Goal: Information Seeking & Learning: Learn about a topic

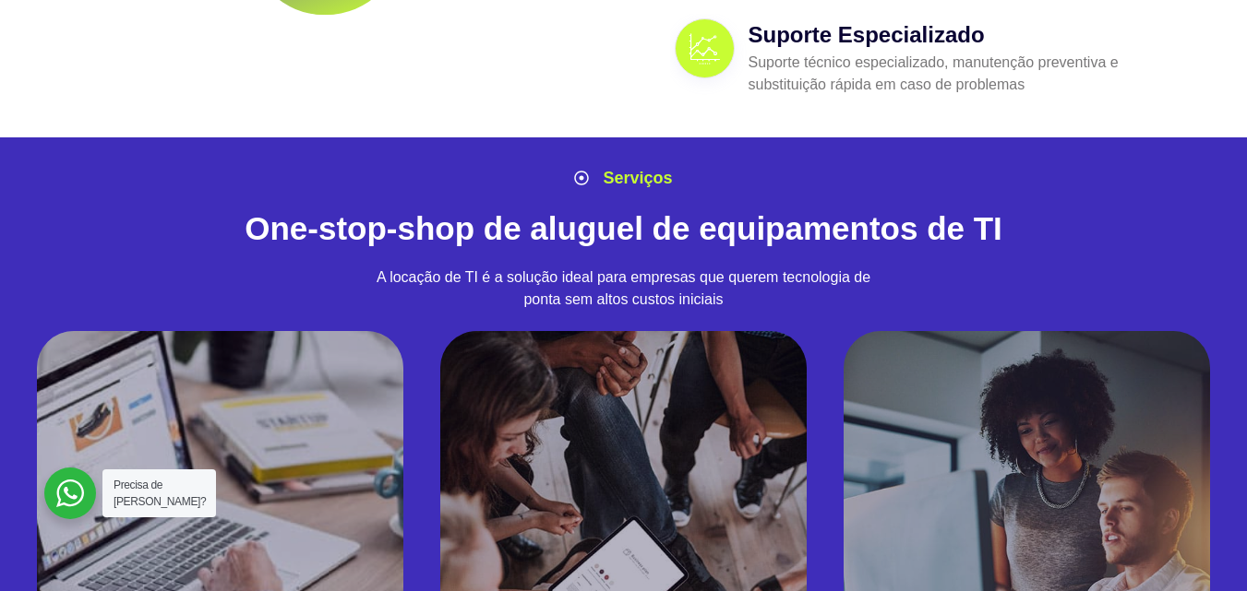
scroll to position [1661, 0]
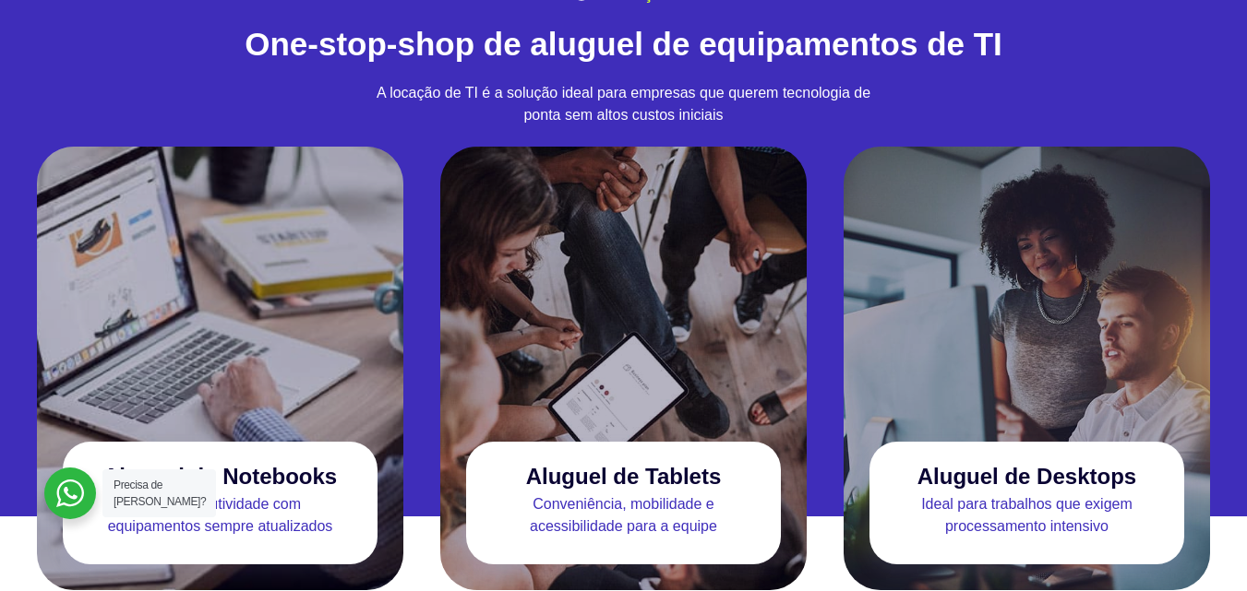
click at [163, 370] on div at bounding box center [220, 285] width 366 height 277
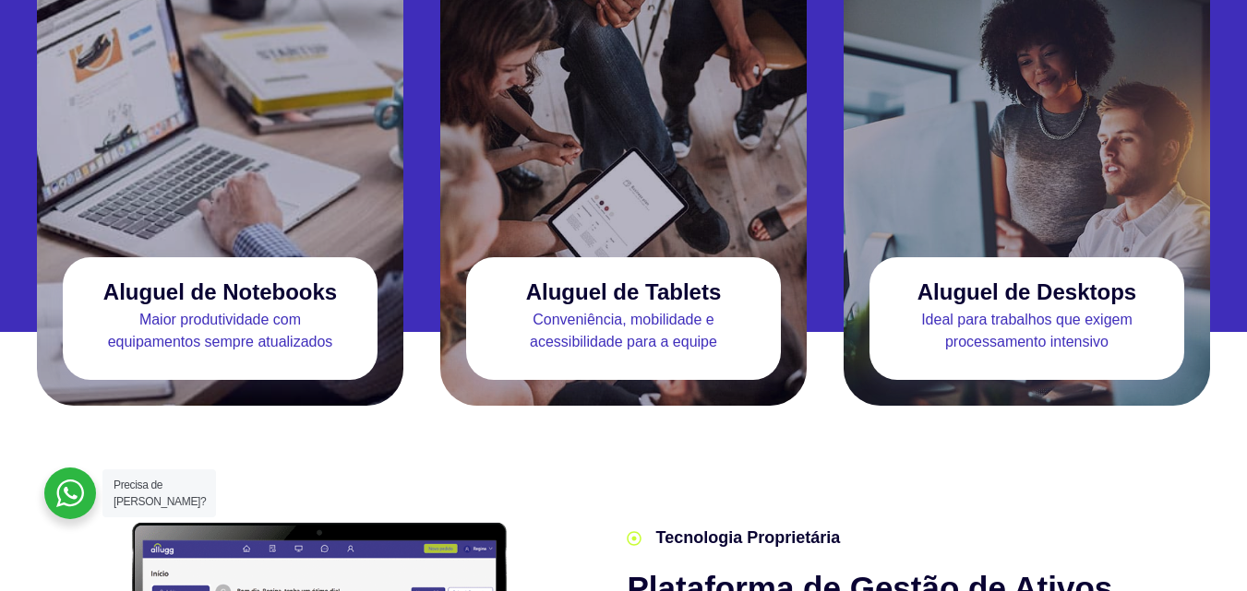
click at [211, 276] on div "Aluguel de Notebooks" at bounding box center [220, 292] width 315 height 33
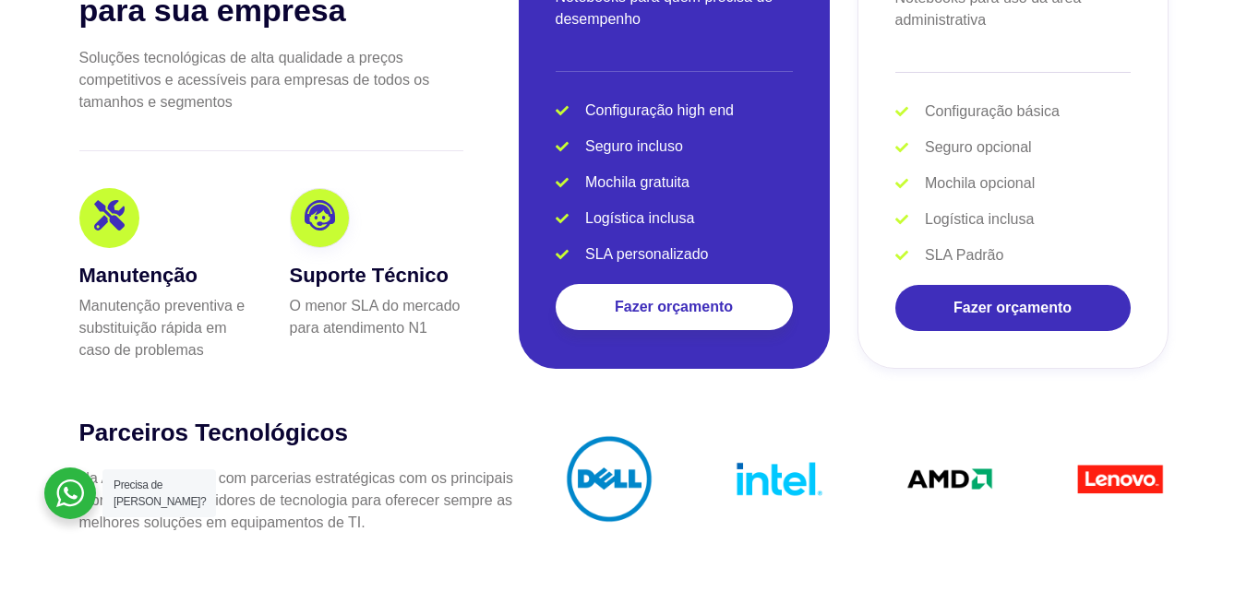
scroll to position [4060, 0]
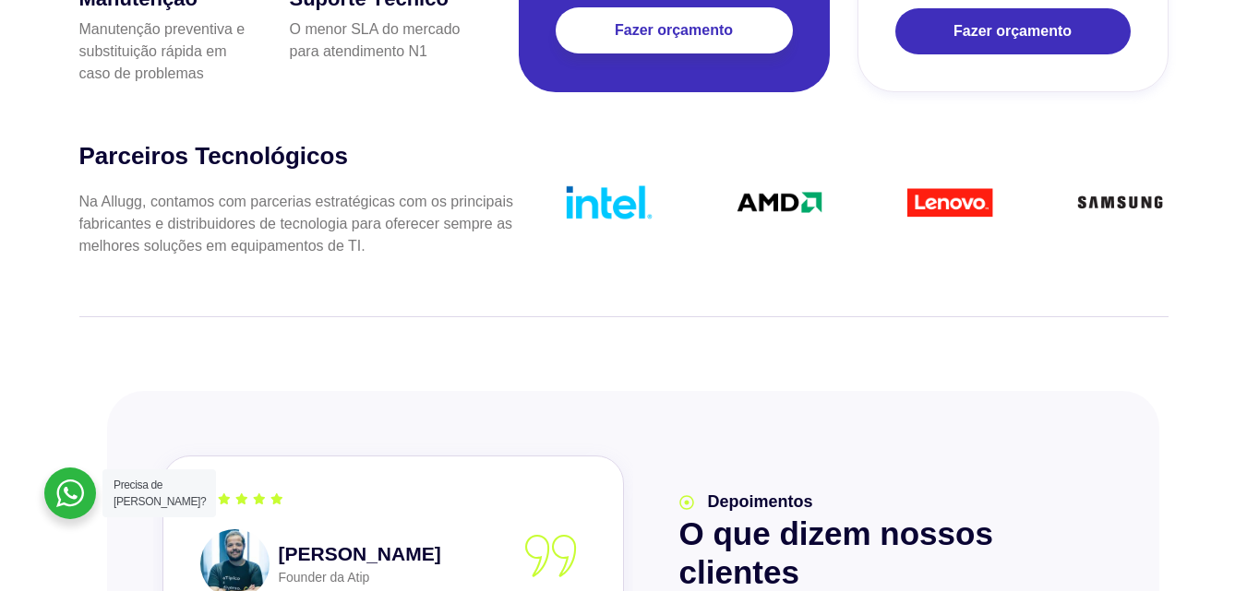
click at [961, 178] on img at bounding box center [950, 202] width 97 height 97
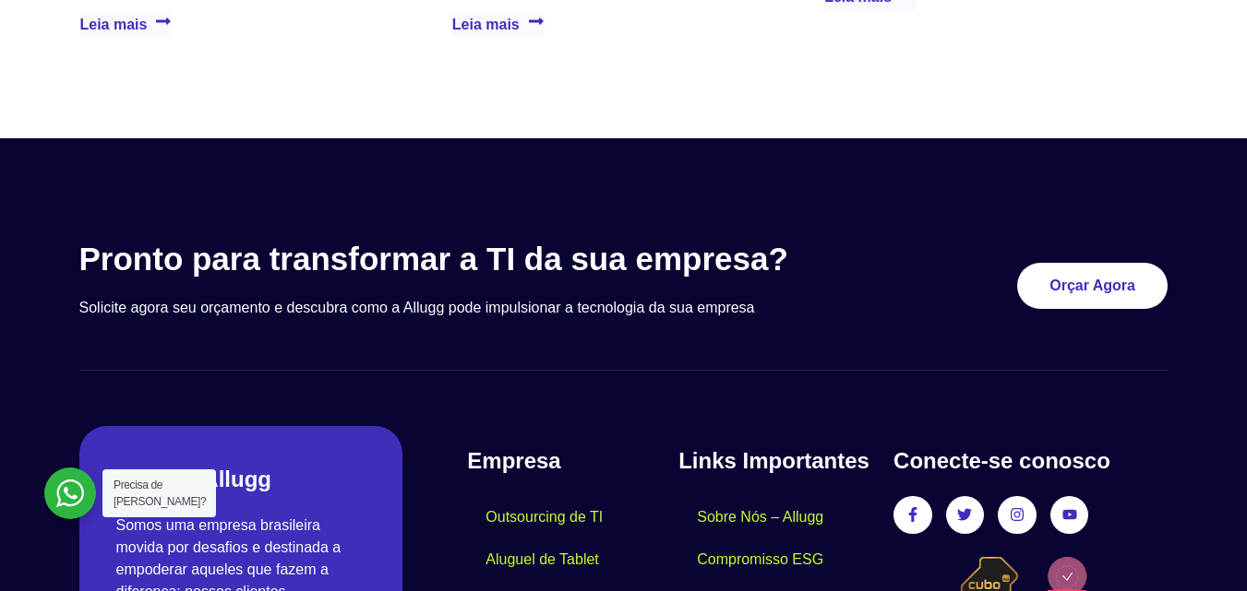
scroll to position [5536, 0]
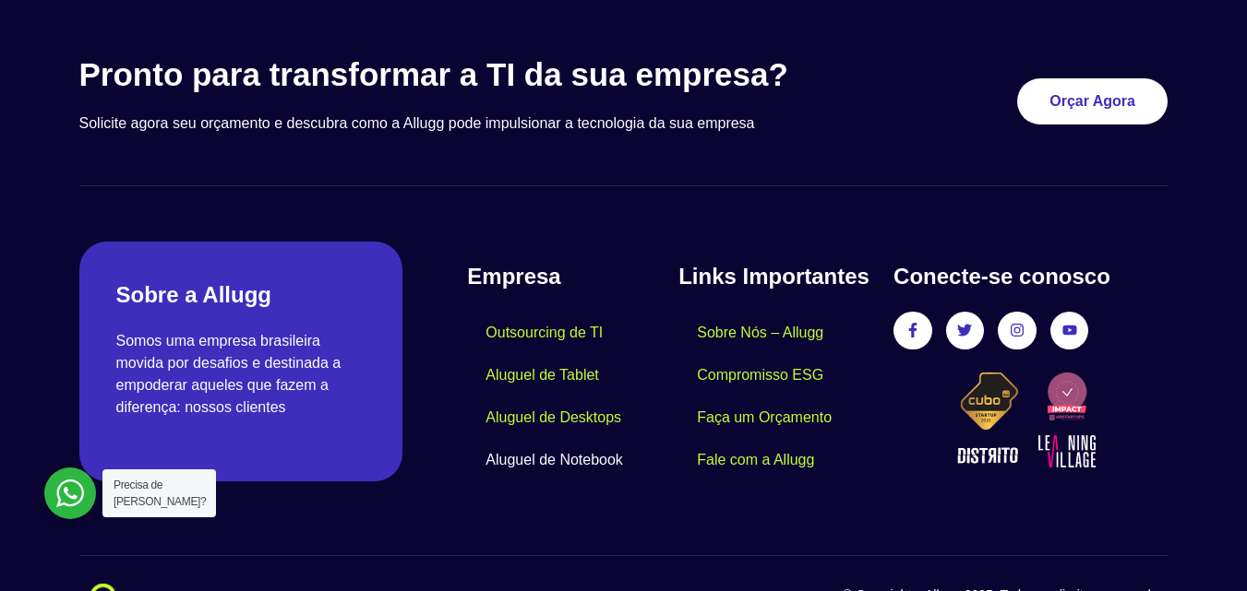
click at [541, 439] on link "Aluguel de Notebook" at bounding box center [554, 460] width 174 height 42
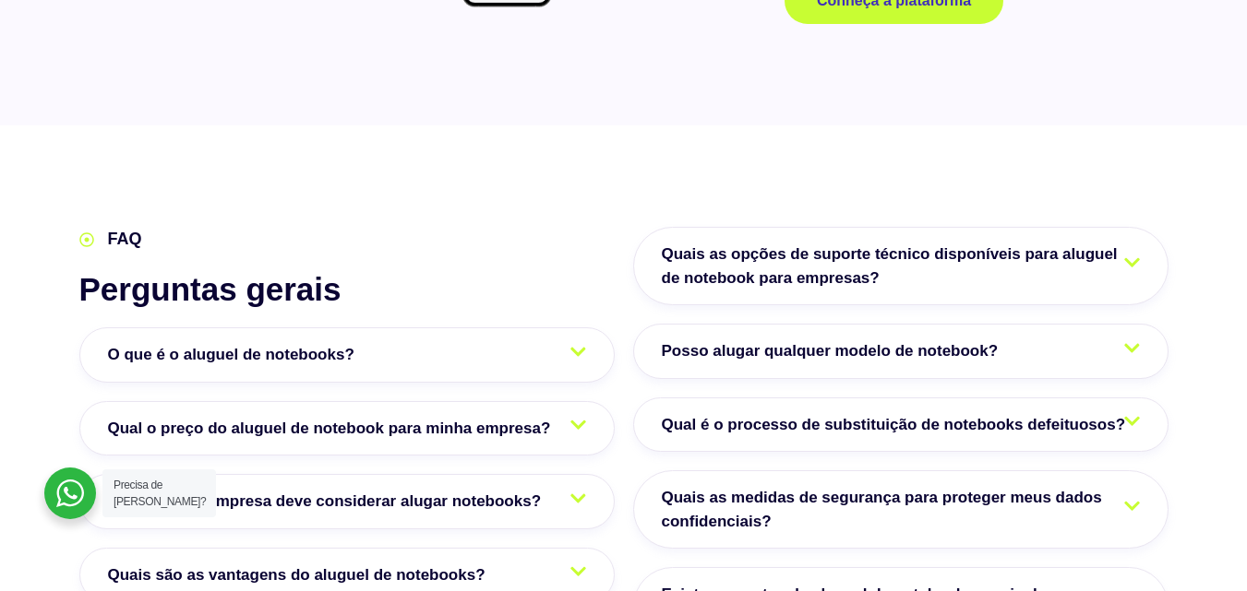
scroll to position [3045, 0]
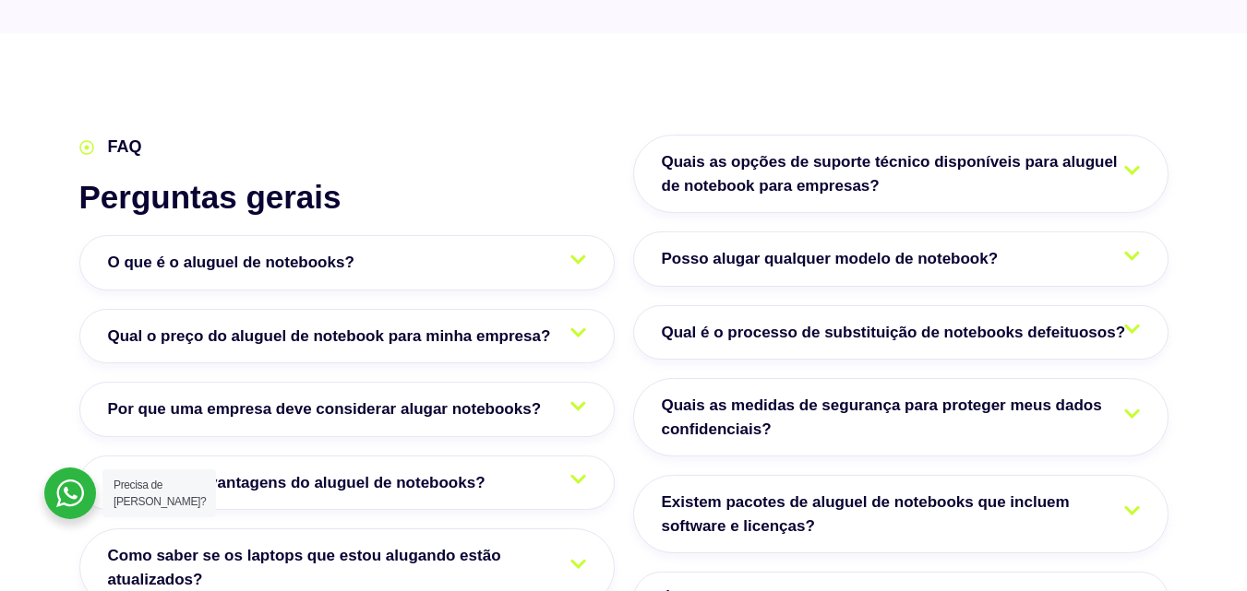
click at [526, 325] on span "Qual o preço do aluguel de notebook para minha empresa?" at bounding box center [334, 337] width 452 height 24
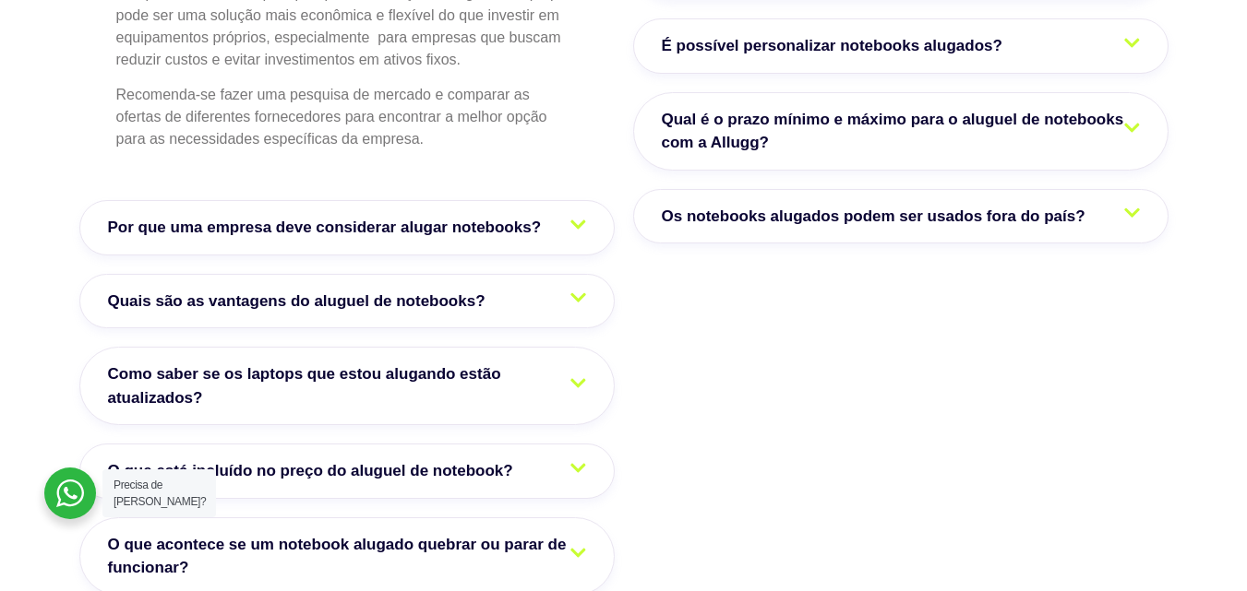
scroll to position [3691, 0]
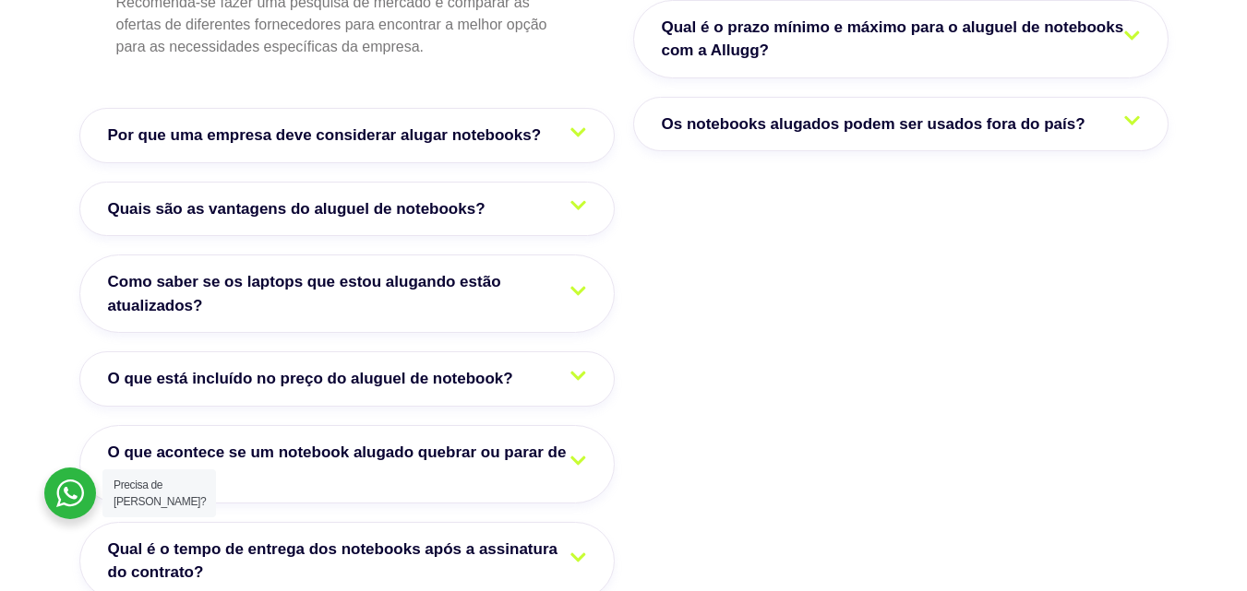
click at [517, 441] on span "O que acontece se um notebook alugado quebrar ou parar de funcionar?" at bounding box center [347, 464] width 478 height 47
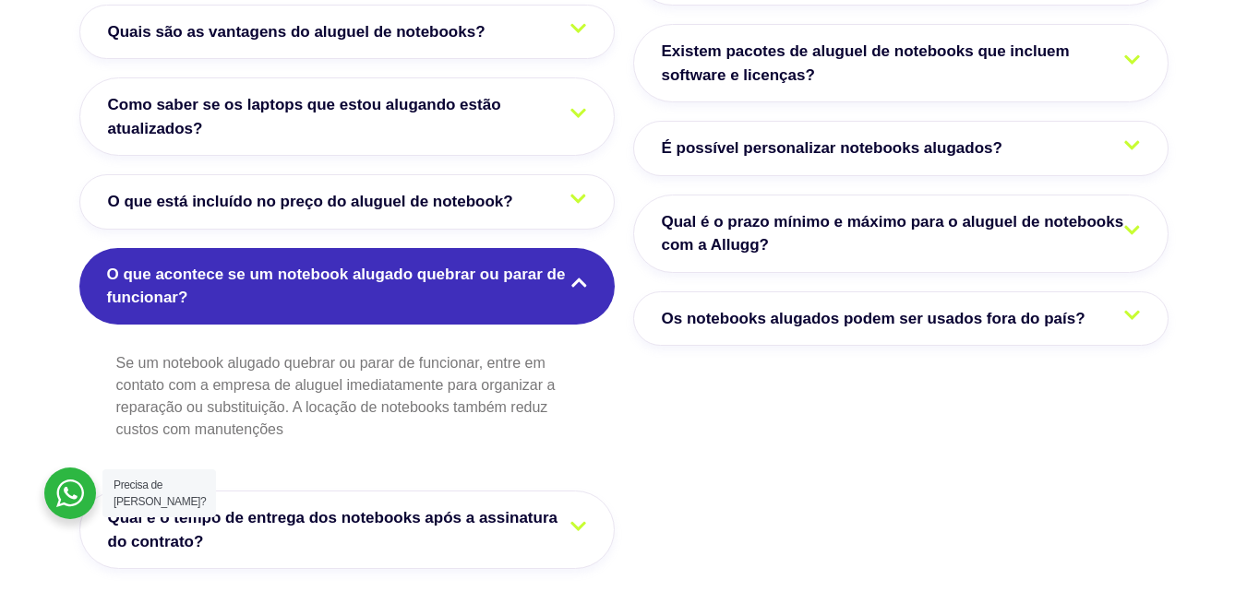
scroll to position [3681, 0]
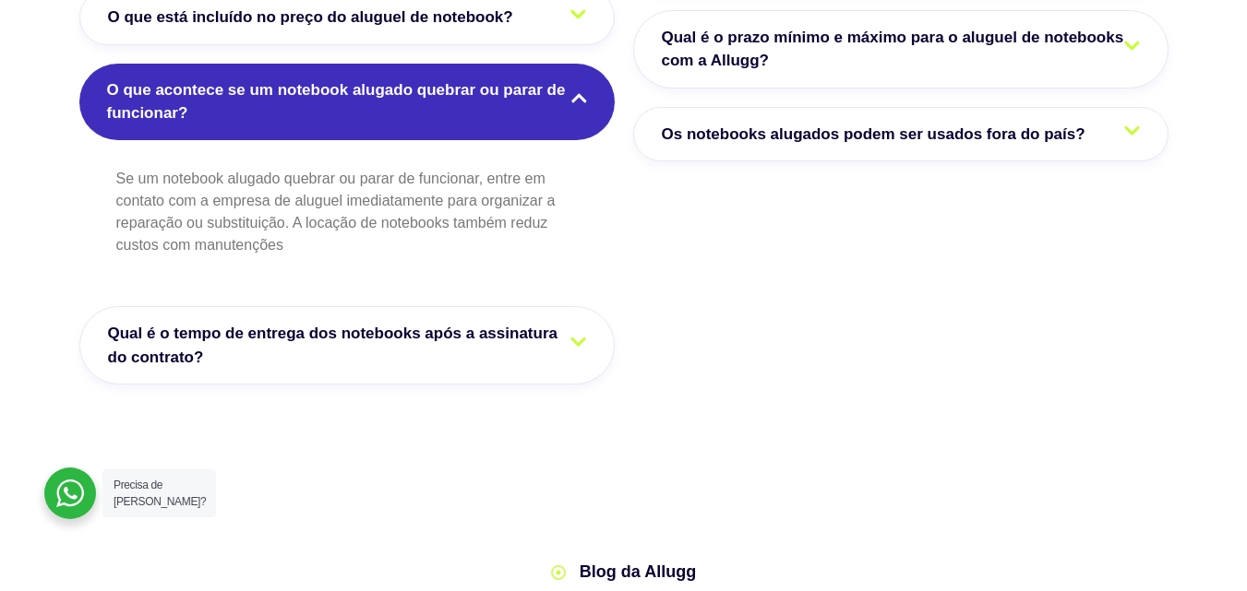
click at [473, 322] on span "Qual é o tempo de entrega dos notebooks após a assinatura do contrato?" at bounding box center [347, 345] width 478 height 47
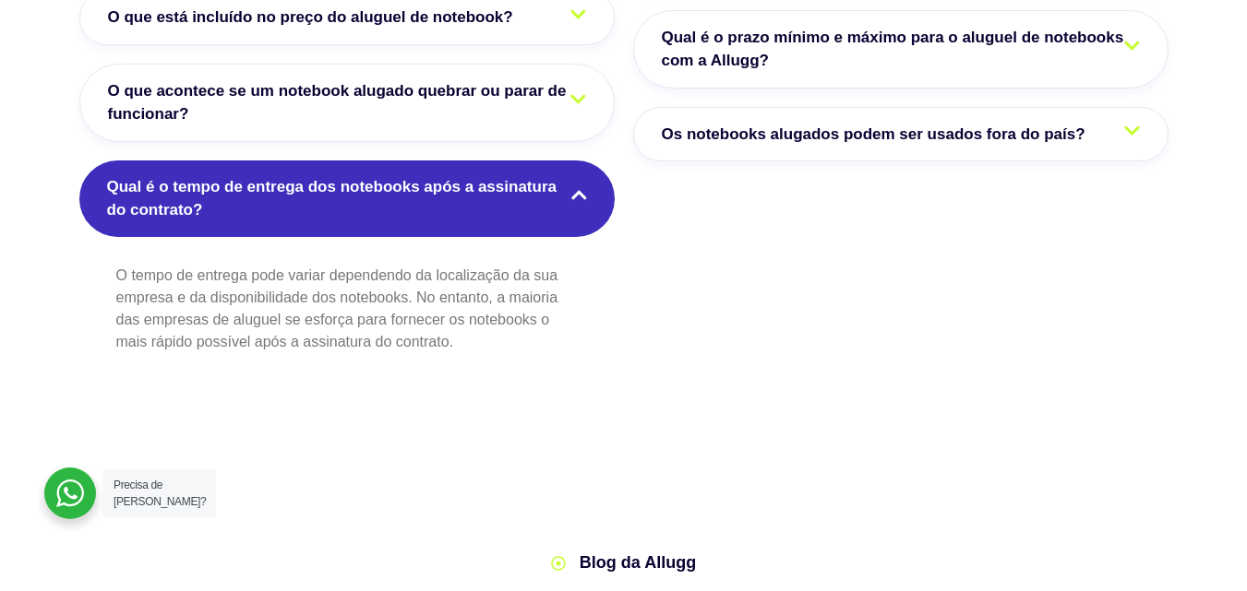
click at [530, 175] on span "Qual é o tempo de entrega dos notebooks após a assinatura do contrato?" at bounding box center [347, 198] width 480 height 47
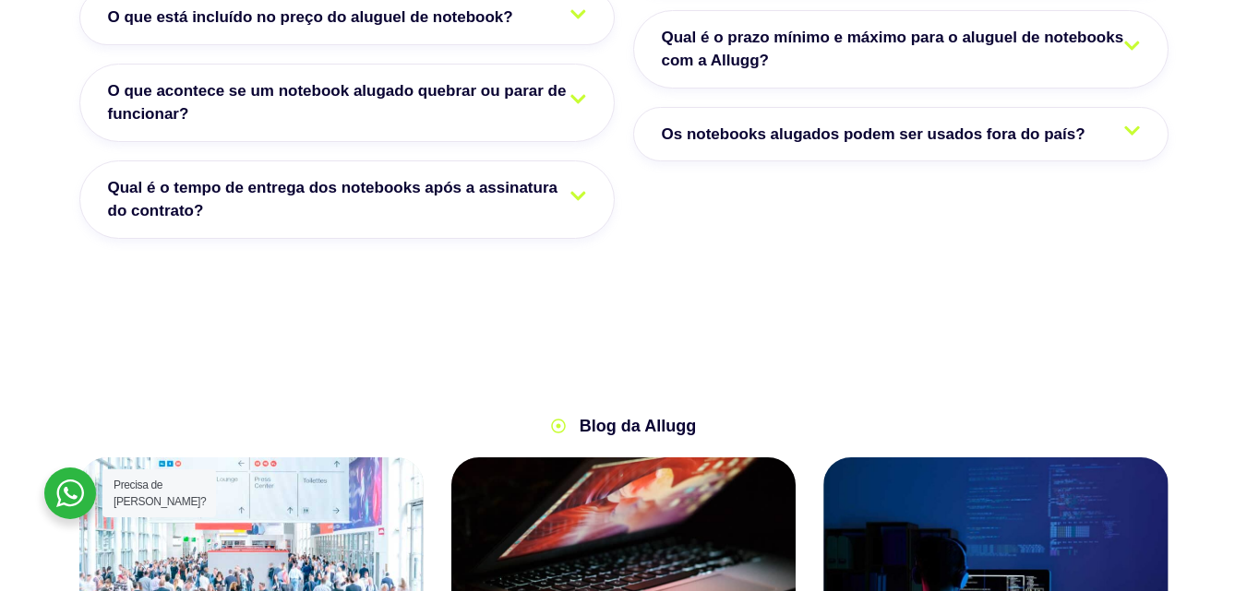
scroll to position [3496, 0]
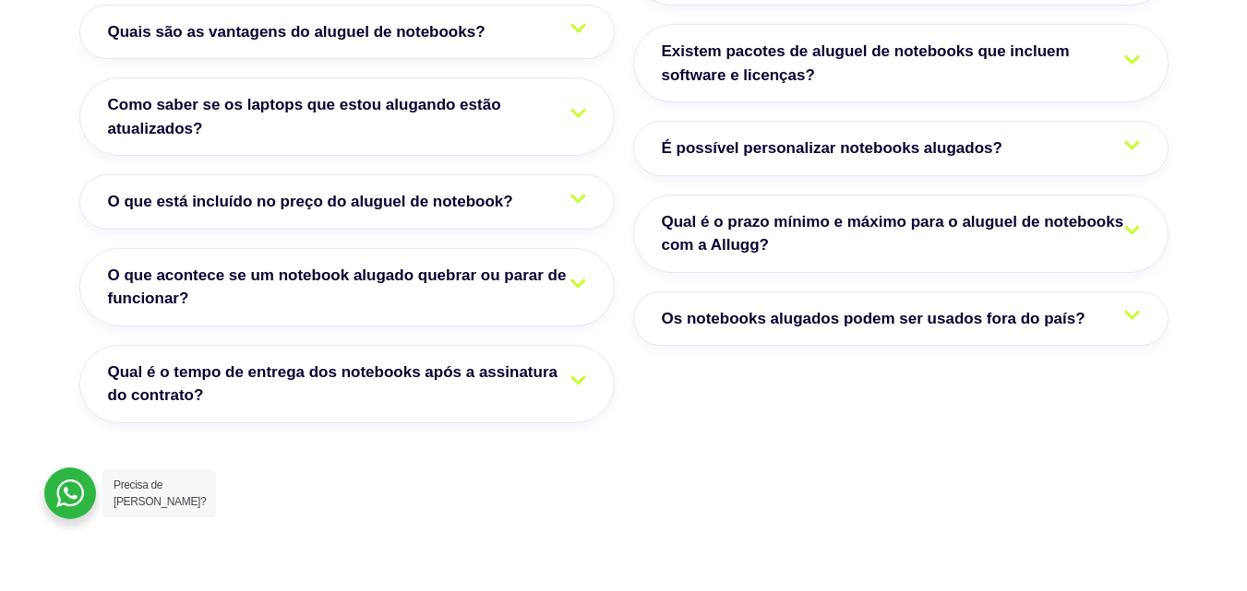
click at [1064, 210] on span "Qual é o prazo mínimo e máximo para o aluguel de notebooks com a Allugg?" at bounding box center [901, 233] width 478 height 47
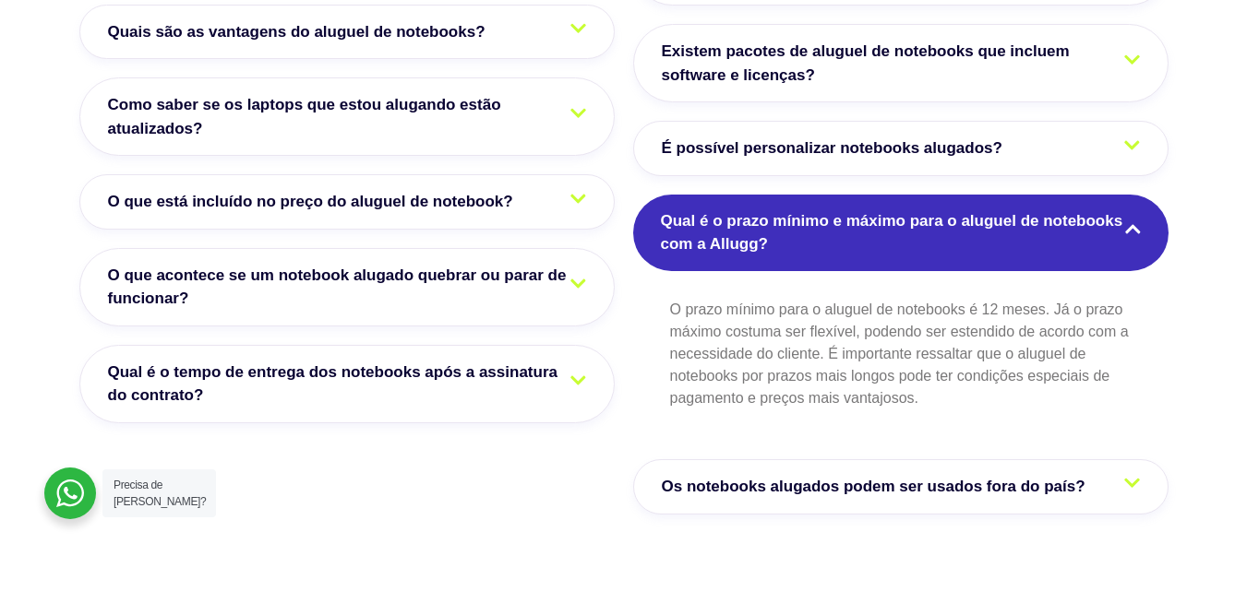
click at [1071, 209] on span "Qual é o prazo mínimo e máximo para o aluguel de notebooks com a Allugg?" at bounding box center [901, 232] width 480 height 47
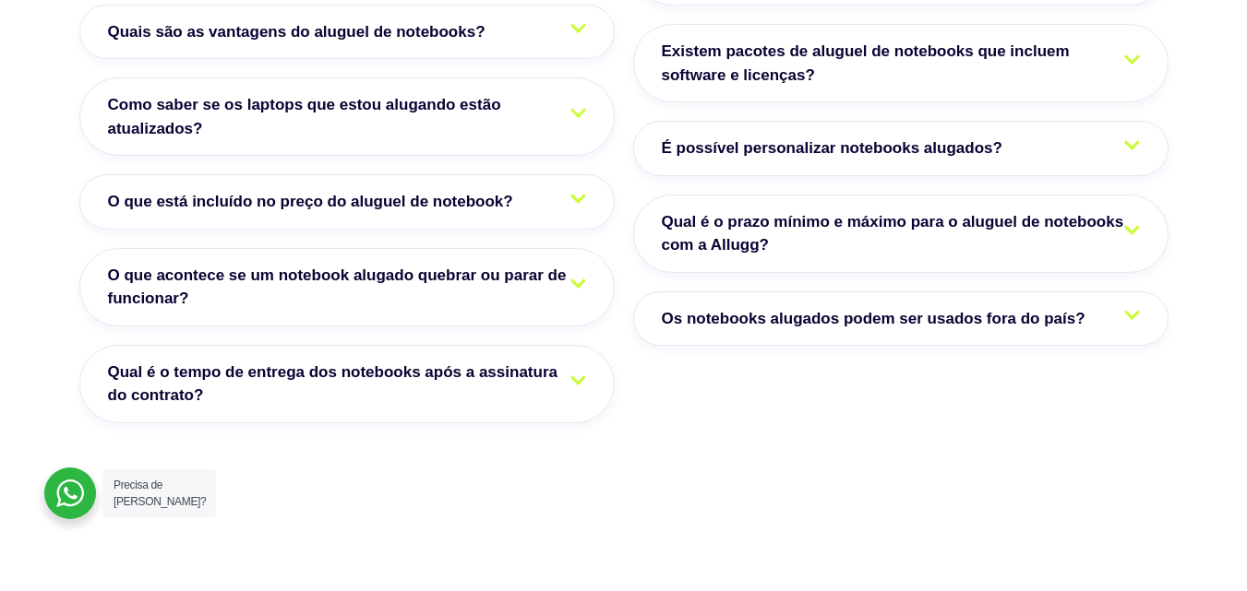
scroll to position [3312, 0]
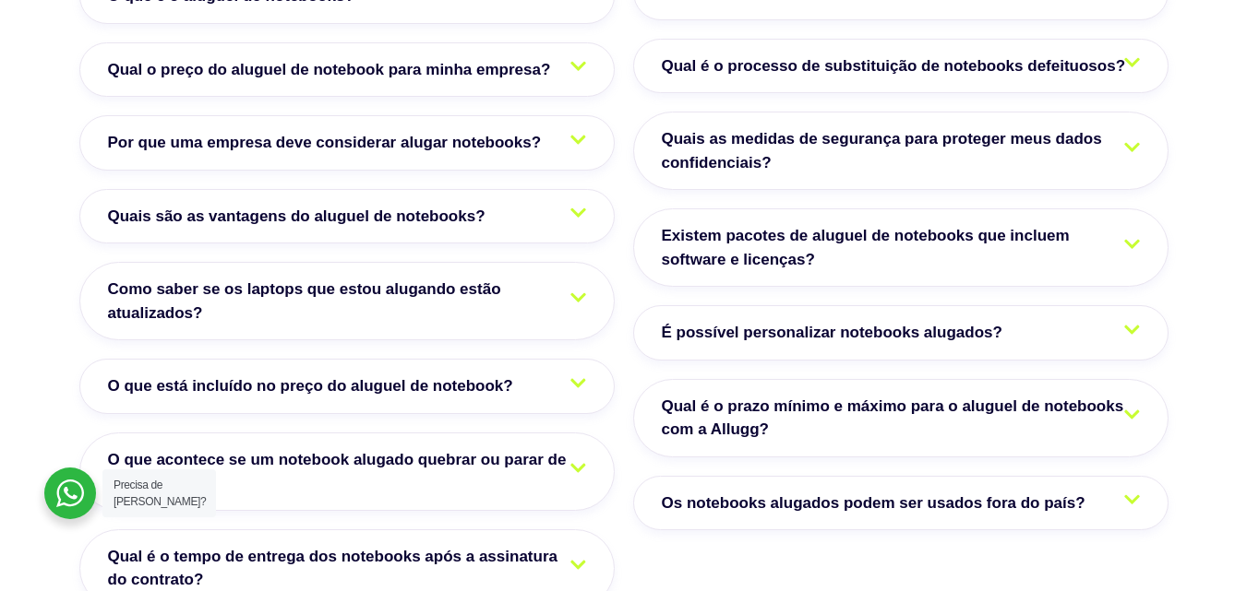
click at [927, 321] on span "É possível personalizar notebooks alugados?" at bounding box center [837, 333] width 350 height 24
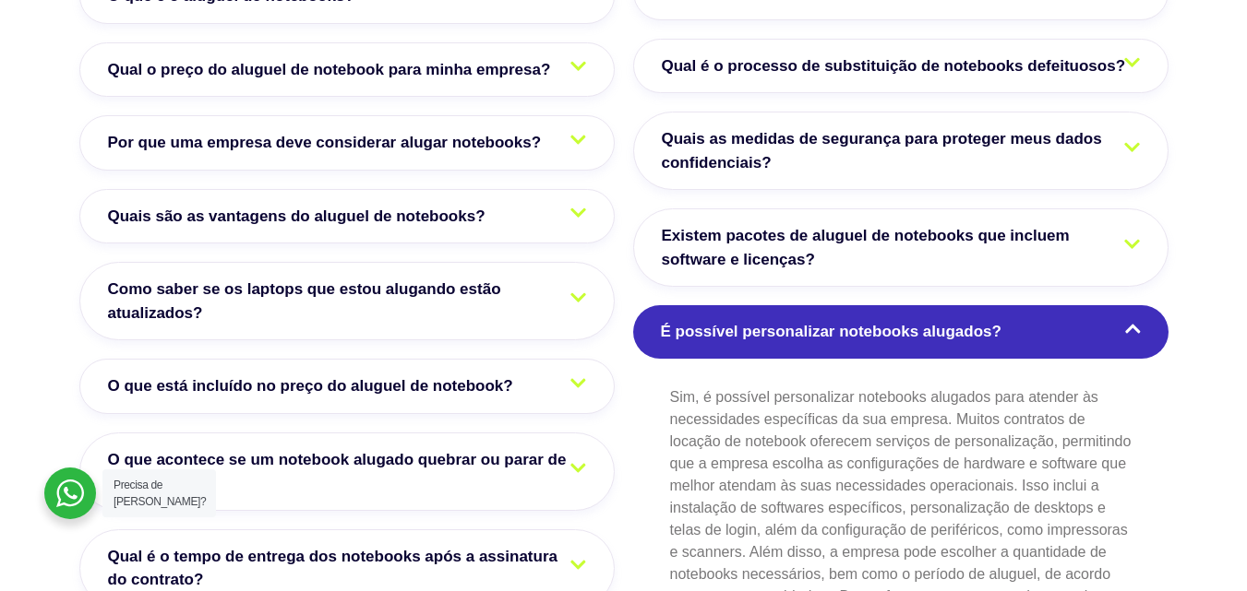
click at [842, 231] on link "Existem pacotes de aluguel de notebooks que incluem software e licenças?" at bounding box center [900, 248] width 535 height 78
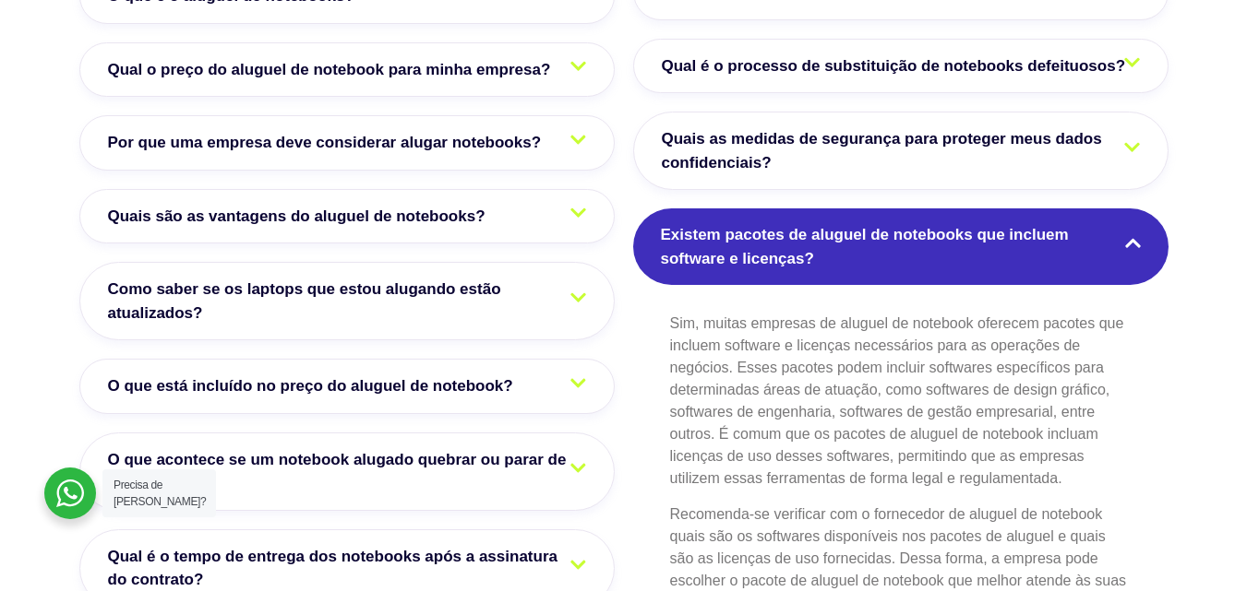
click at [842, 229] on link "Existem pacotes de aluguel de notebooks que incluem software e licenças?" at bounding box center [900, 247] width 535 height 77
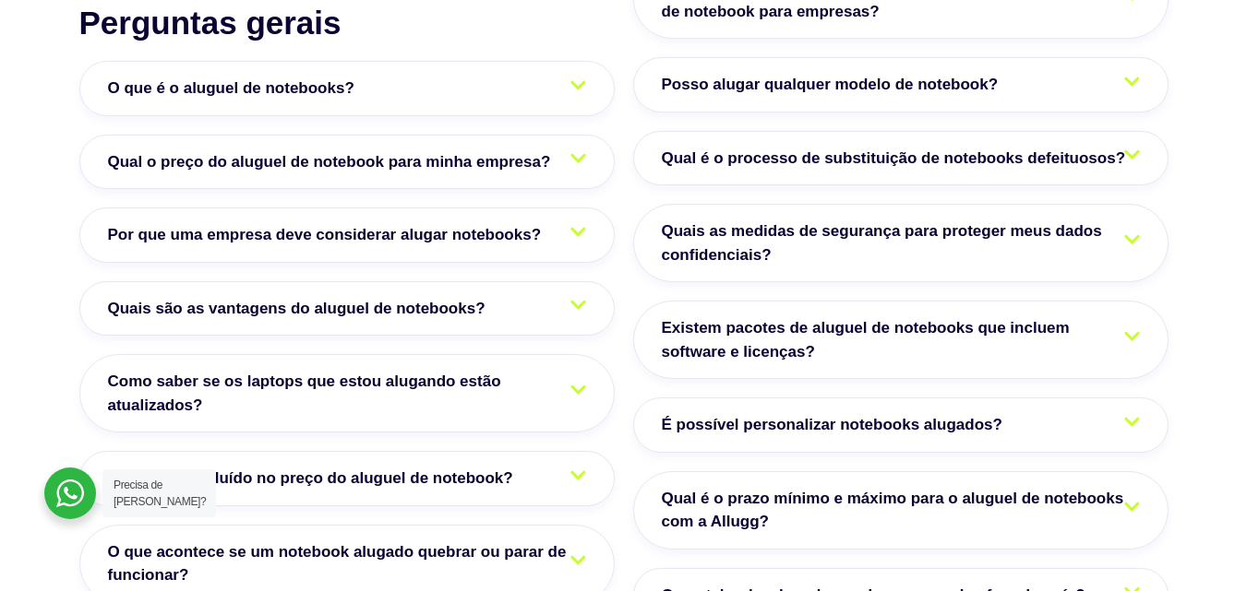
scroll to position [3127, 0]
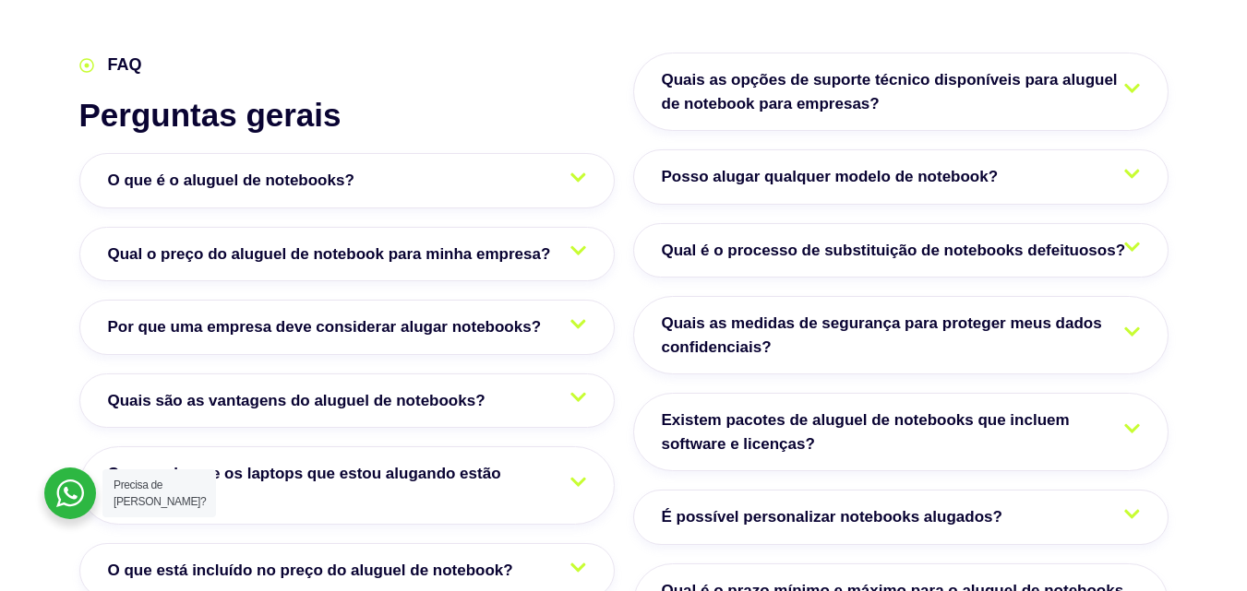
click at [962, 157] on link "Posso alugar qualquer modelo de notebook?" at bounding box center [900, 176] width 535 height 55
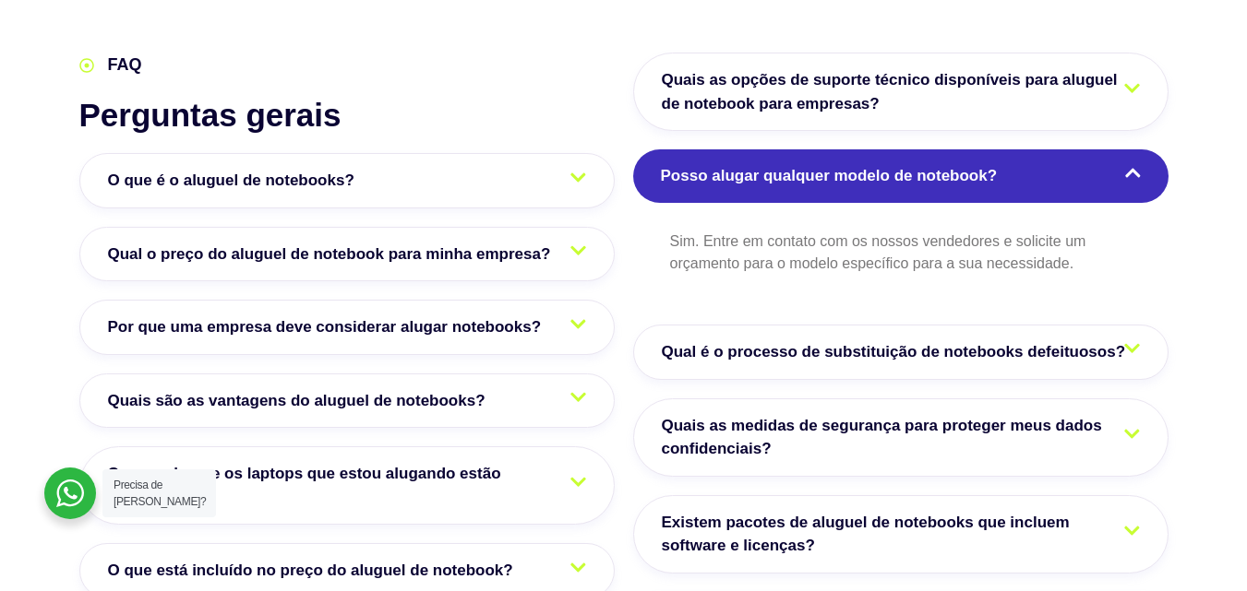
click at [962, 157] on link "Posso alugar qualquer modelo de notebook?" at bounding box center [900, 176] width 535 height 54
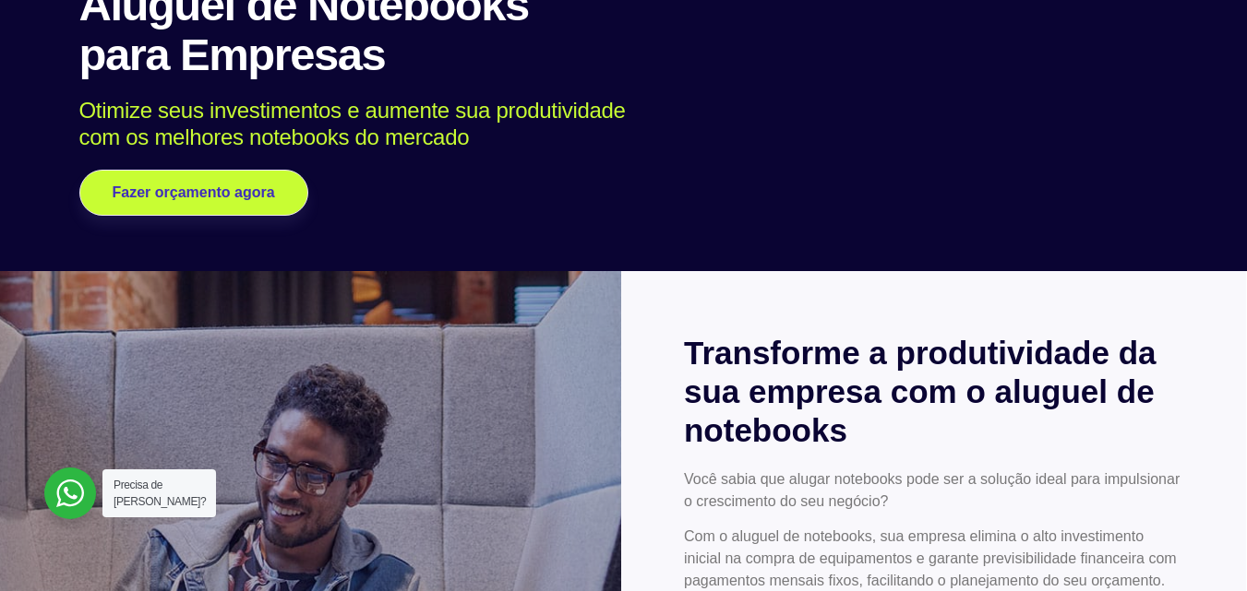
scroll to position [0, 0]
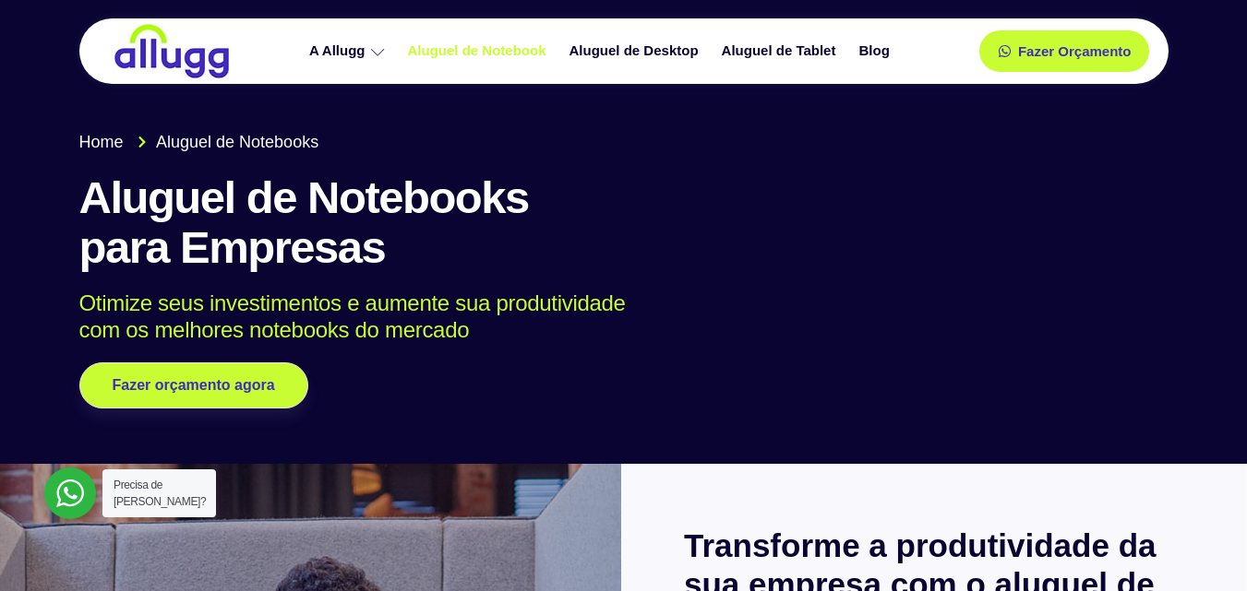
click at [158, 54] on img at bounding box center [172, 51] width 120 height 56
click at [162, 71] on img at bounding box center [172, 51] width 120 height 56
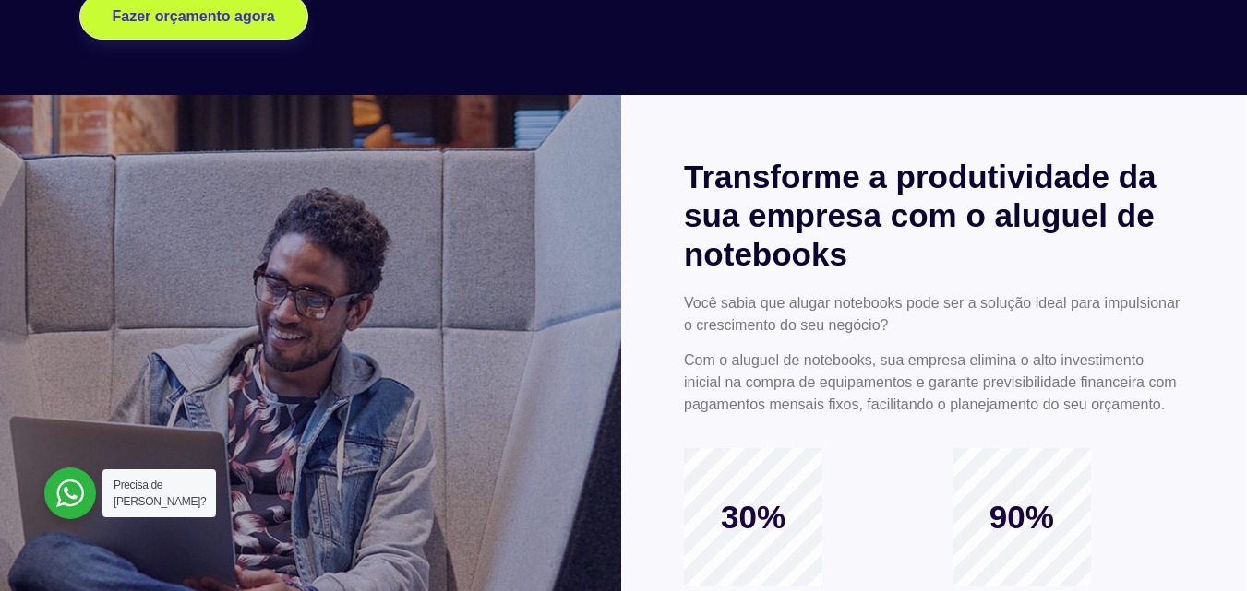
scroll to position [554, 0]
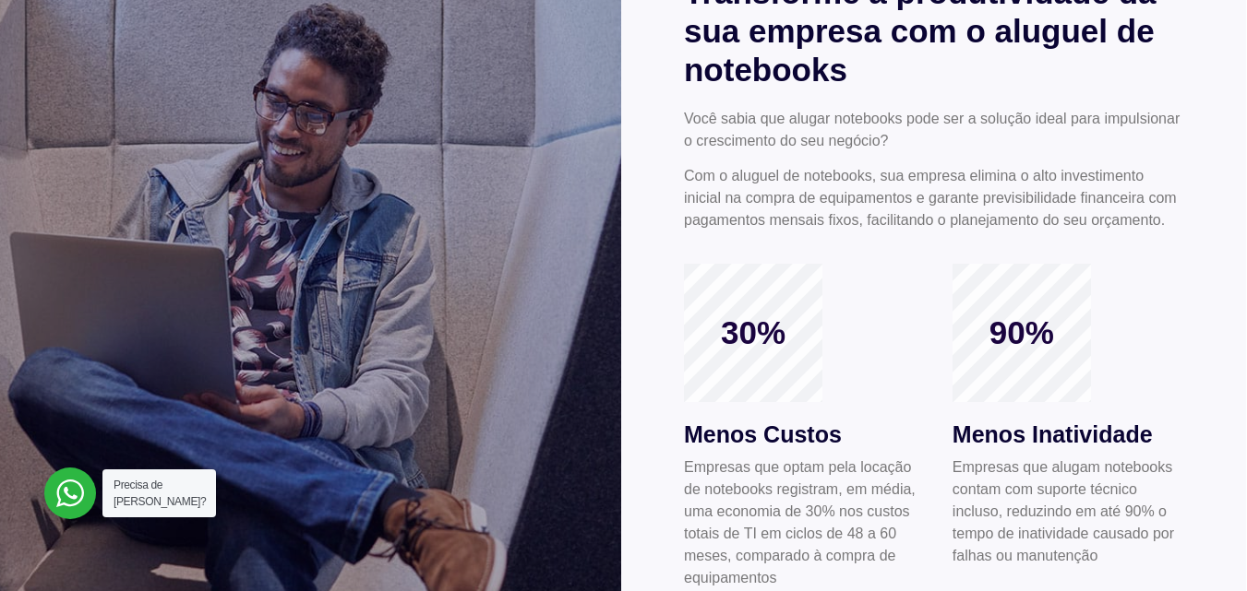
click at [558, 173] on div at bounding box center [310, 306] width 621 height 792
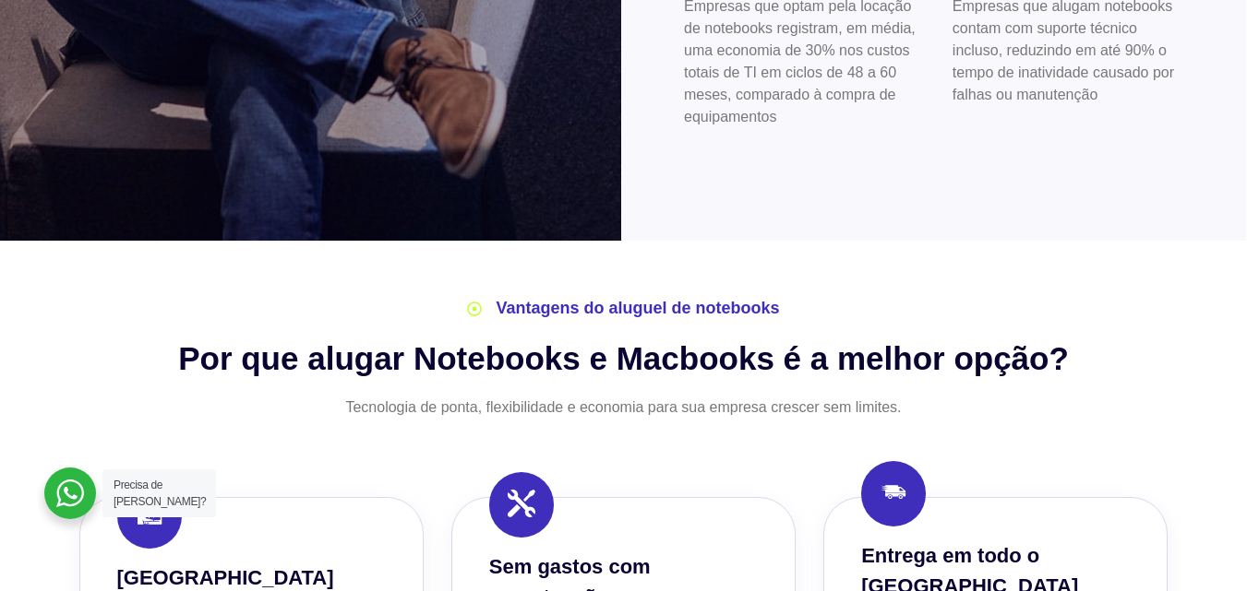
scroll to position [1292, 0]
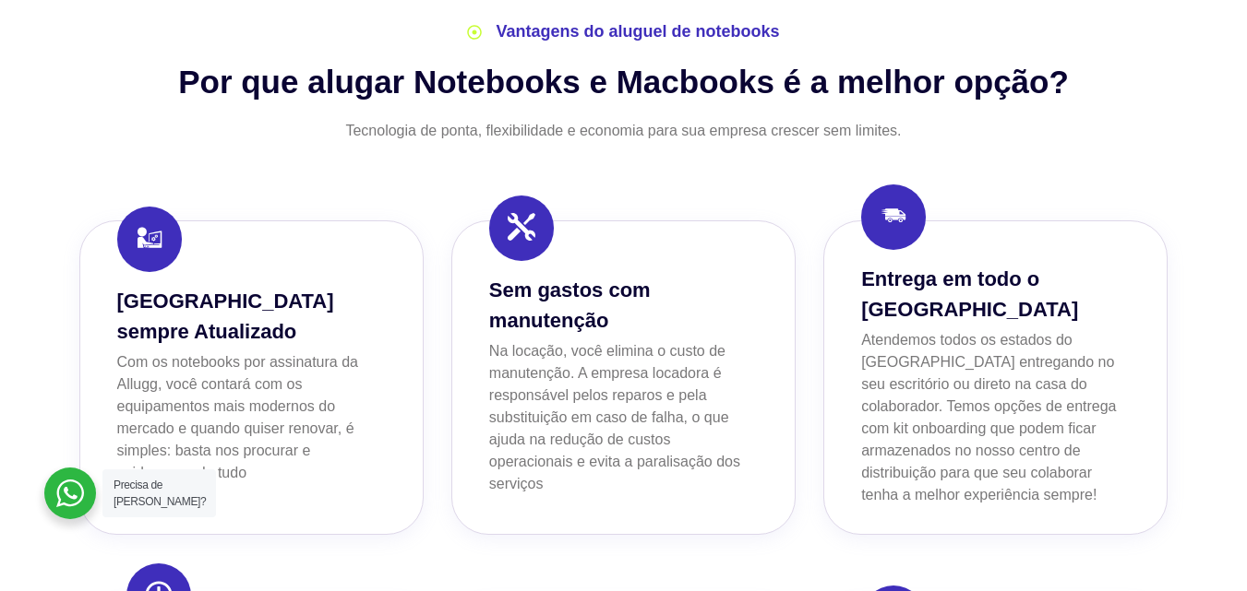
click at [544, 218] on div at bounding box center [521, 229] width 65 height 66
click at [476, 31] on icon at bounding box center [475, 32] width 15 height 15
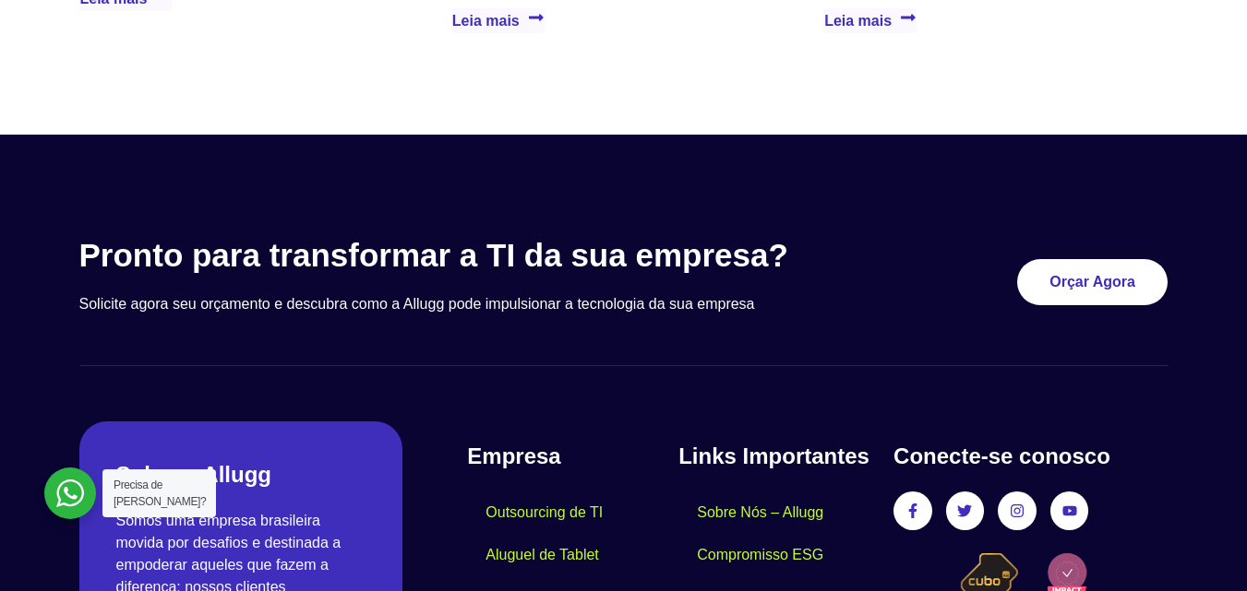
scroll to position [4714, 0]
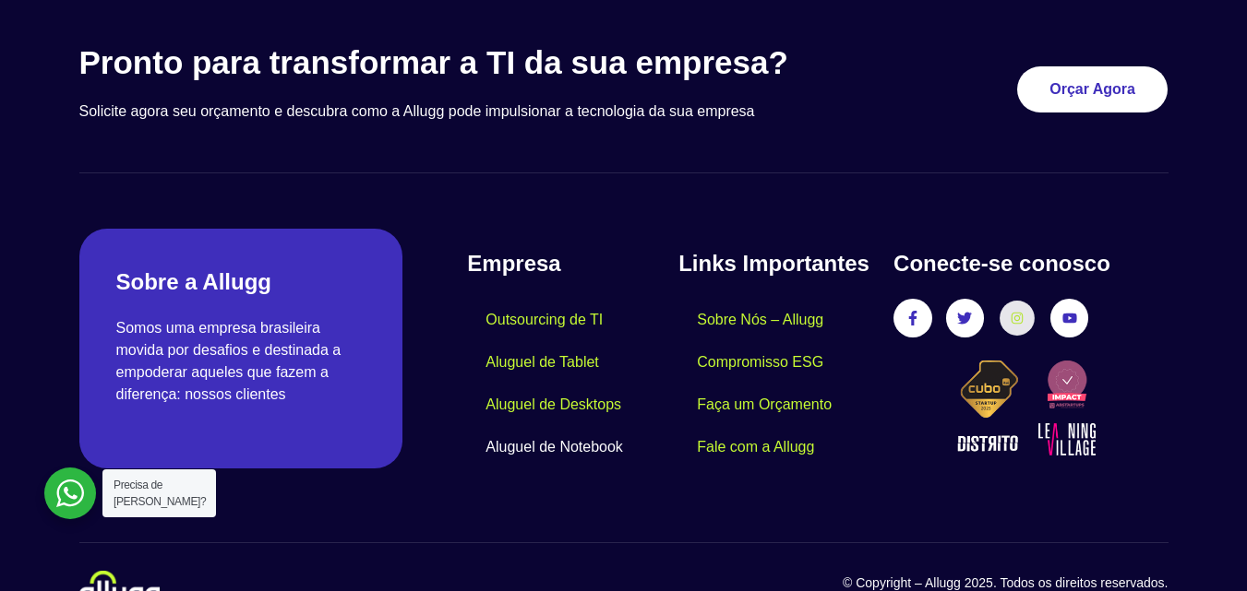
click at [1015, 312] on icon at bounding box center [1016, 318] width 13 height 13
click at [1016, 313] on icon at bounding box center [1017, 319] width 12 height 12
